Goal: Entertainment & Leisure: Consume media (video, audio)

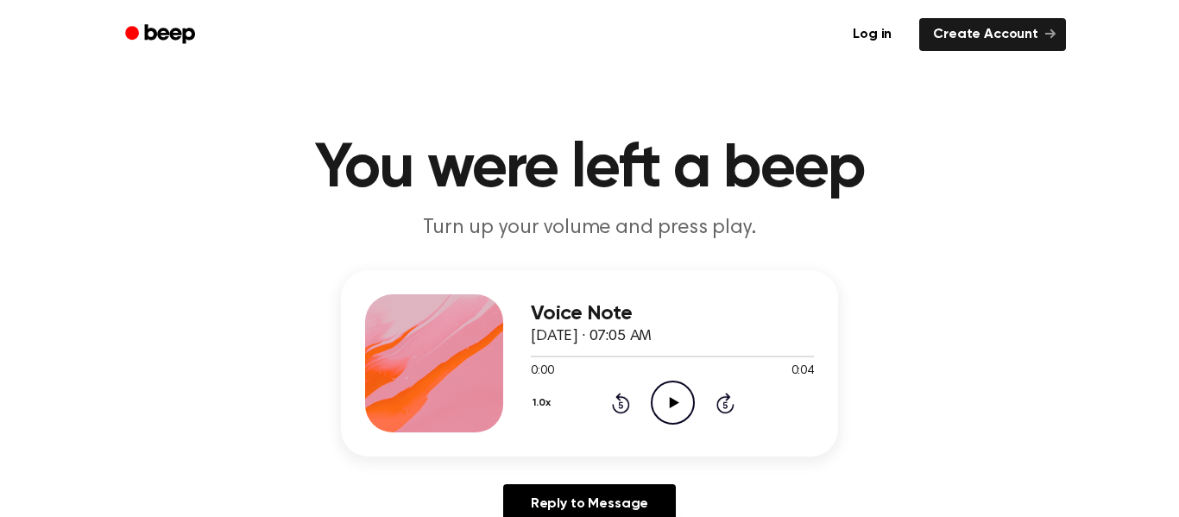
click at [668, 408] on icon "Play Audio" at bounding box center [673, 403] width 44 height 44
click at [671, 398] on icon "Play Audio" at bounding box center [673, 403] width 44 height 44
click at [666, 410] on icon "Play Audio" at bounding box center [673, 403] width 44 height 44
click at [673, 400] on icon at bounding box center [673, 402] width 8 height 11
click at [674, 403] on icon at bounding box center [673, 402] width 9 height 11
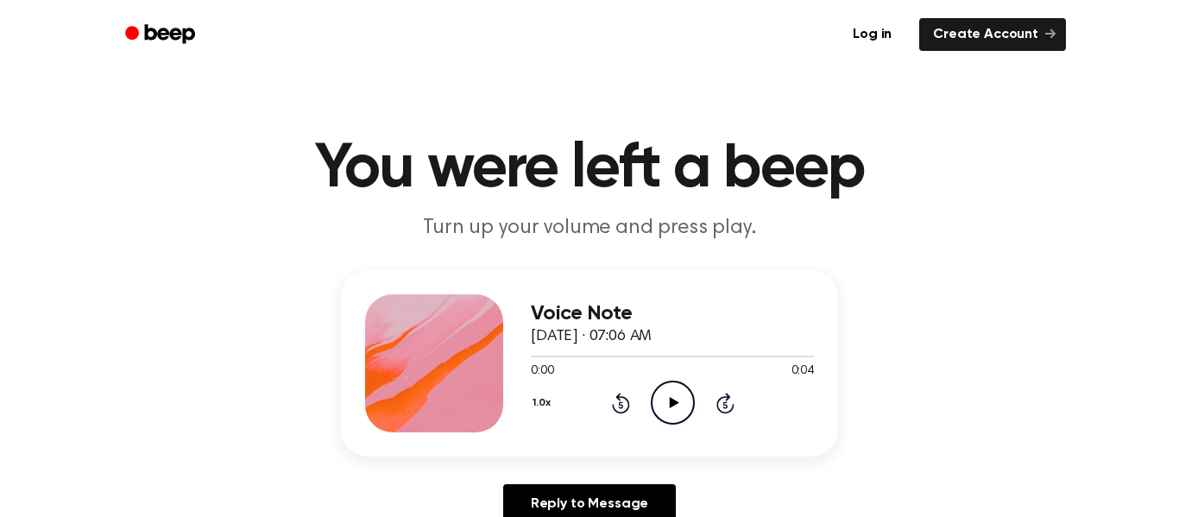
click at [675, 406] on icon "Play Audio" at bounding box center [673, 403] width 44 height 44
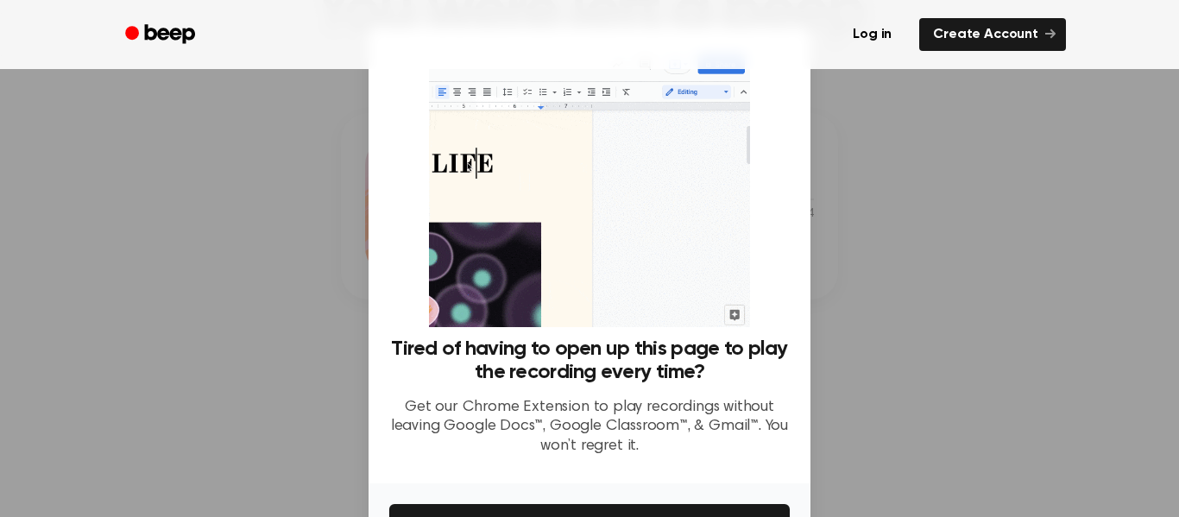
scroll to position [158, 0]
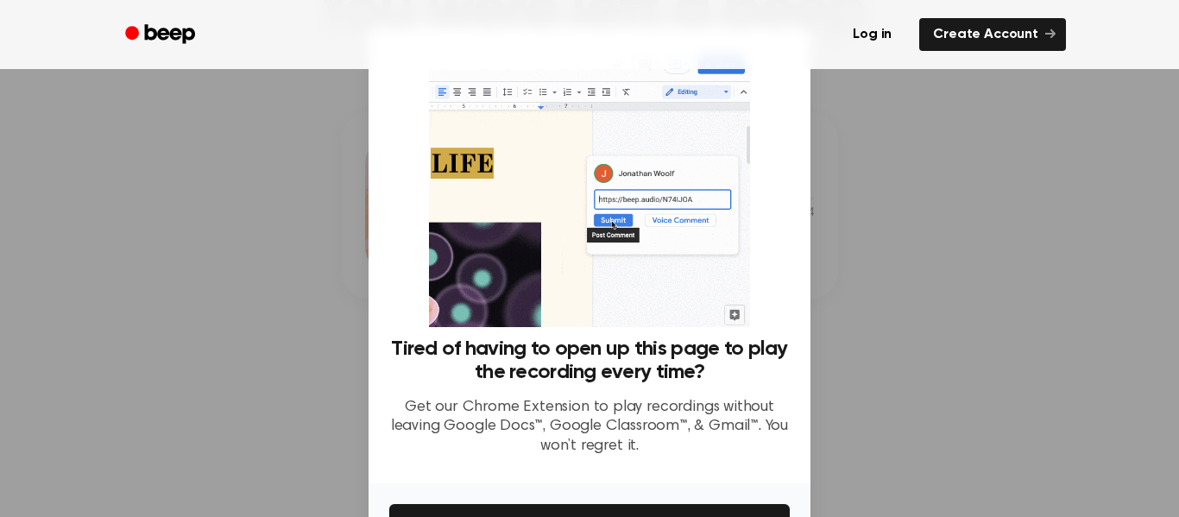
click at [829, 319] on div at bounding box center [589, 258] width 1179 height 517
click at [551, 509] on button "Get It Now" at bounding box center [589, 523] width 400 height 38
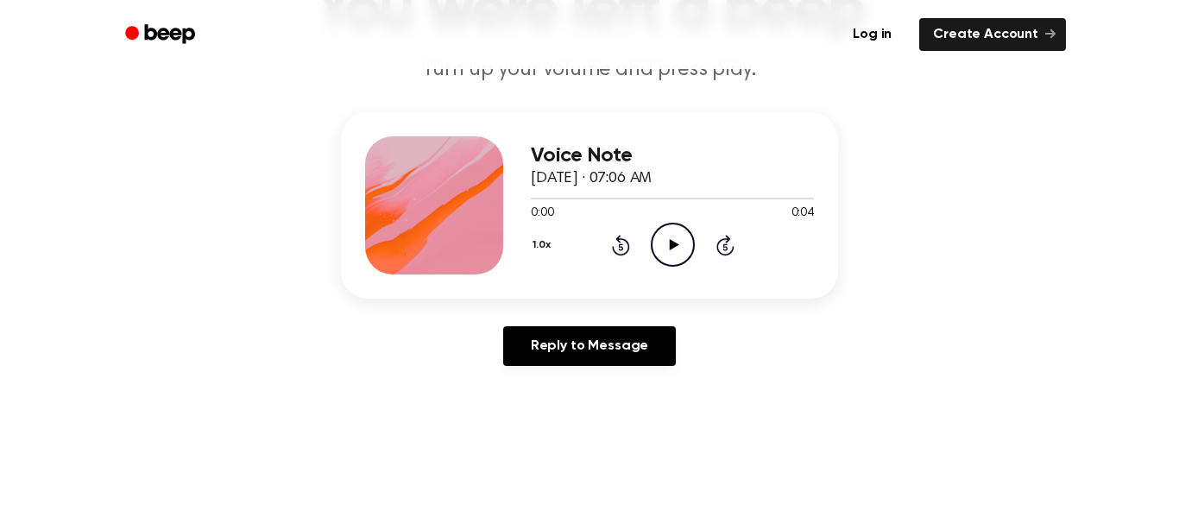
click at [672, 244] on icon at bounding box center [673, 244] width 9 height 11
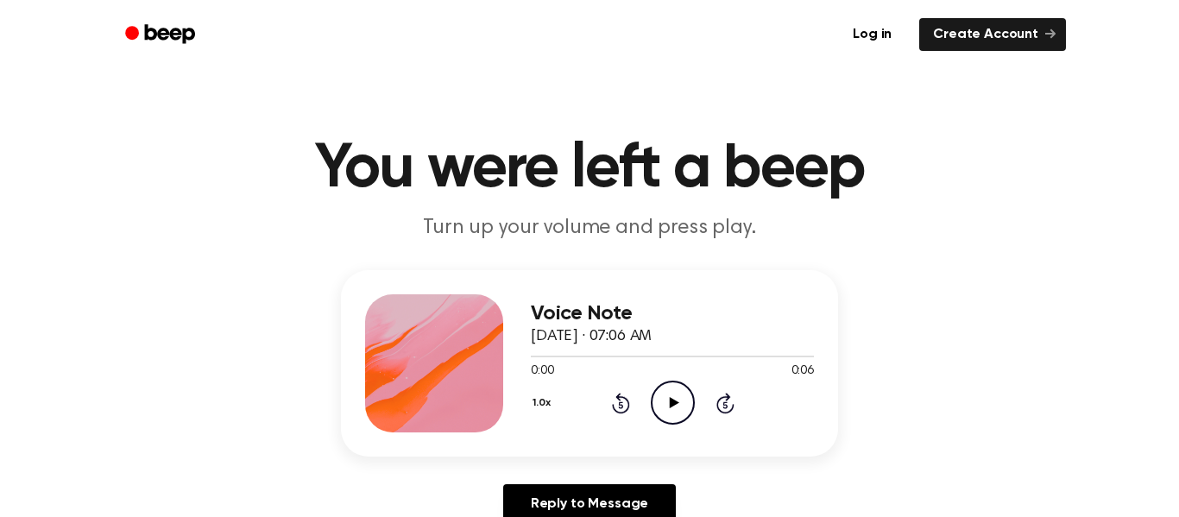
click at [672, 400] on icon at bounding box center [673, 402] width 9 height 11
click at [677, 390] on icon "Play Audio" at bounding box center [673, 403] width 44 height 44
click at [667, 410] on icon "Play Audio" at bounding box center [673, 403] width 44 height 44
click at [672, 407] on icon "Play Audio" at bounding box center [673, 403] width 44 height 44
click at [672, 407] on icon "Pause Audio" at bounding box center [673, 403] width 44 height 44
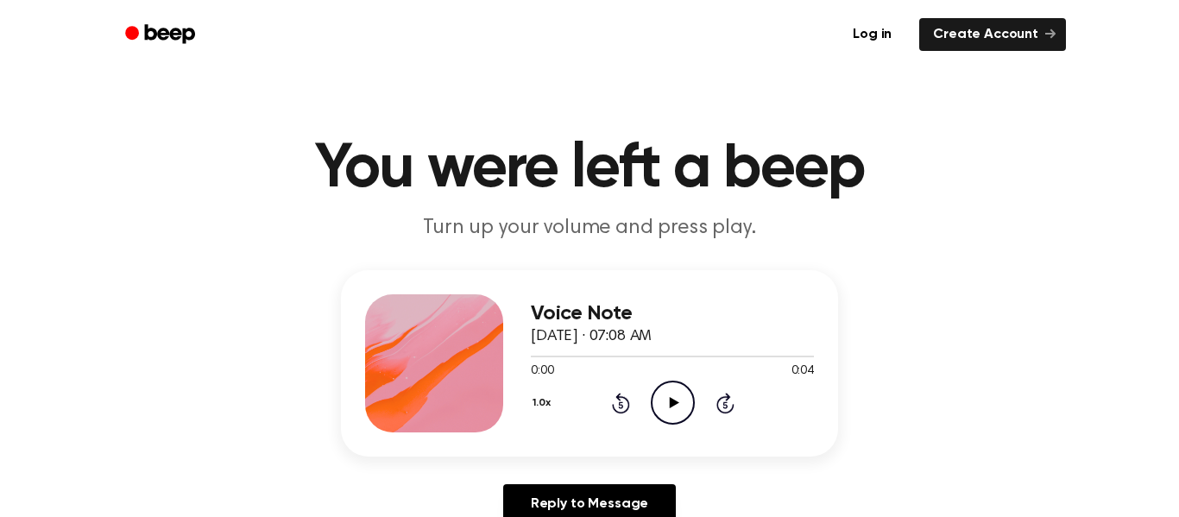
click at [671, 414] on icon "Play Audio" at bounding box center [673, 403] width 44 height 44
click at [671, 414] on icon "Pause Audio" at bounding box center [673, 403] width 44 height 44
click at [677, 400] on icon "Play Audio" at bounding box center [673, 403] width 44 height 44
click at [671, 387] on icon "Play Audio" at bounding box center [673, 403] width 44 height 44
click at [660, 400] on icon "Play Audio" at bounding box center [673, 403] width 44 height 44
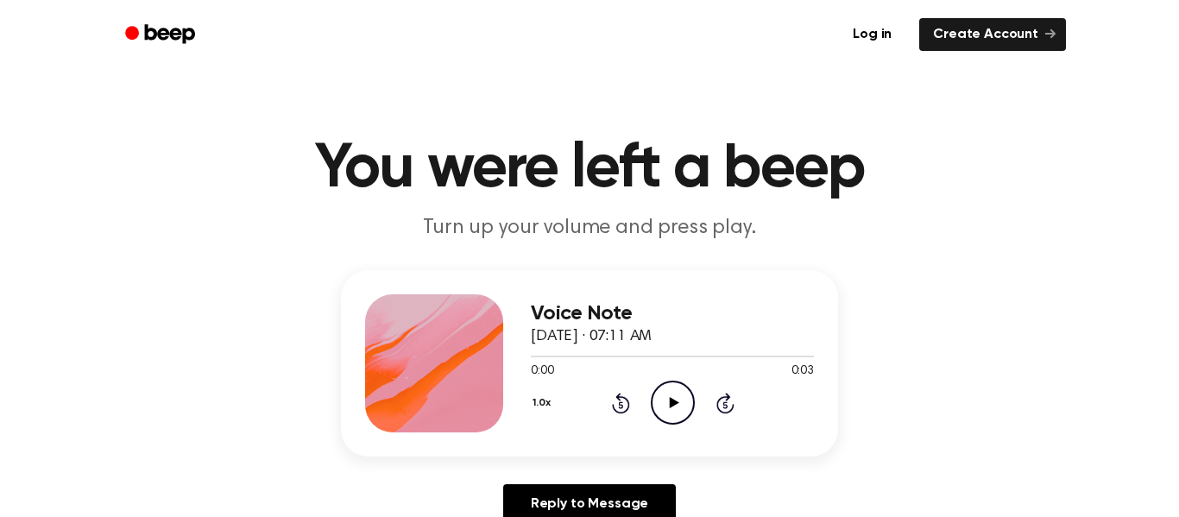
click at [673, 408] on icon "Play Audio" at bounding box center [673, 403] width 44 height 44
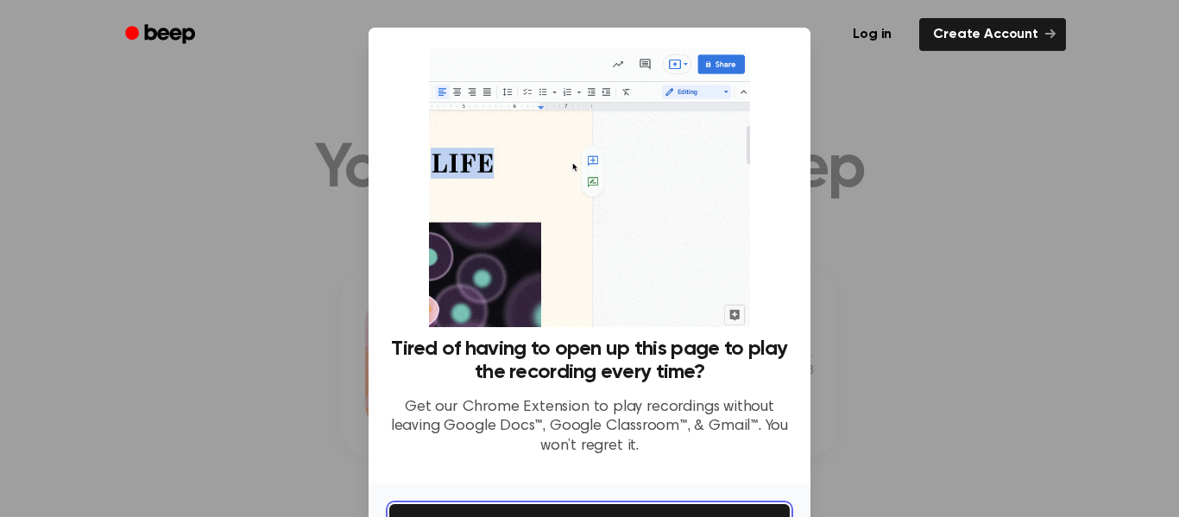
click at [659, 508] on button "Get It Now" at bounding box center [589, 523] width 400 height 38
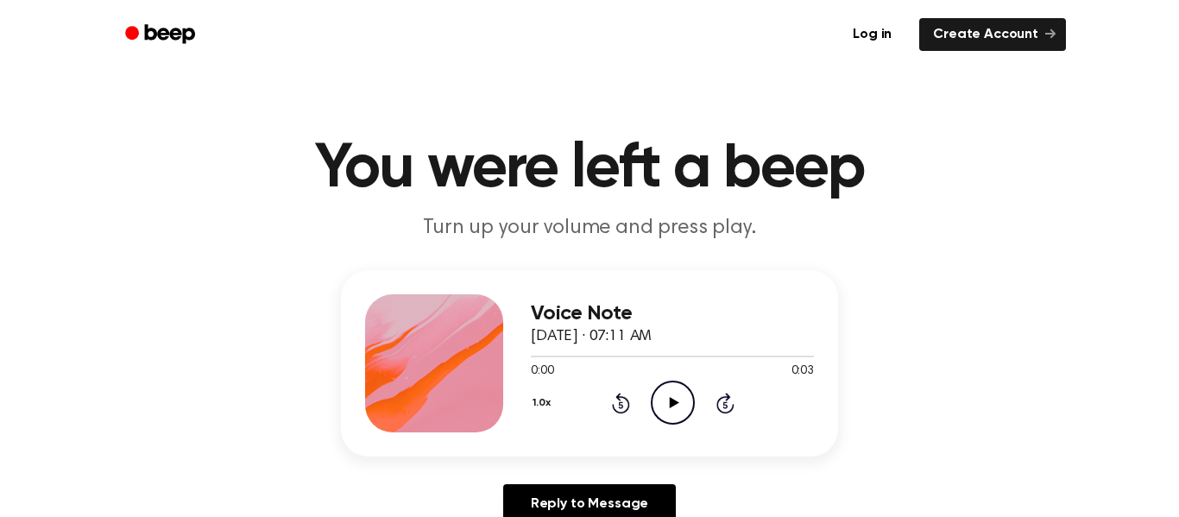
click at [664, 401] on icon "Play Audio" at bounding box center [673, 403] width 44 height 44
